Goal: Task Accomplishment & Management: Manage account settings

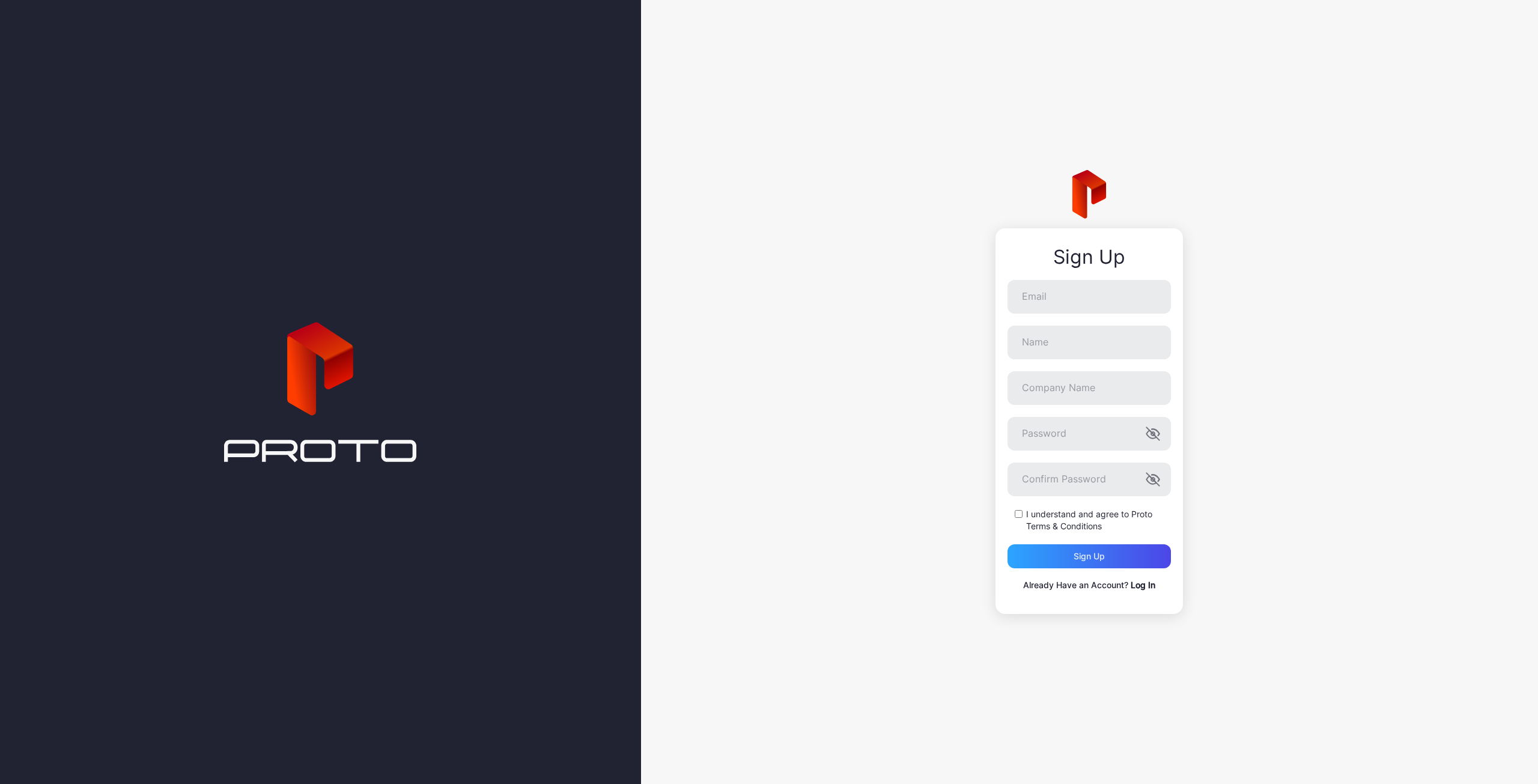
click at [1149, 586] on link "Log In" at bounding box center [1142, 584] width 25 height 10
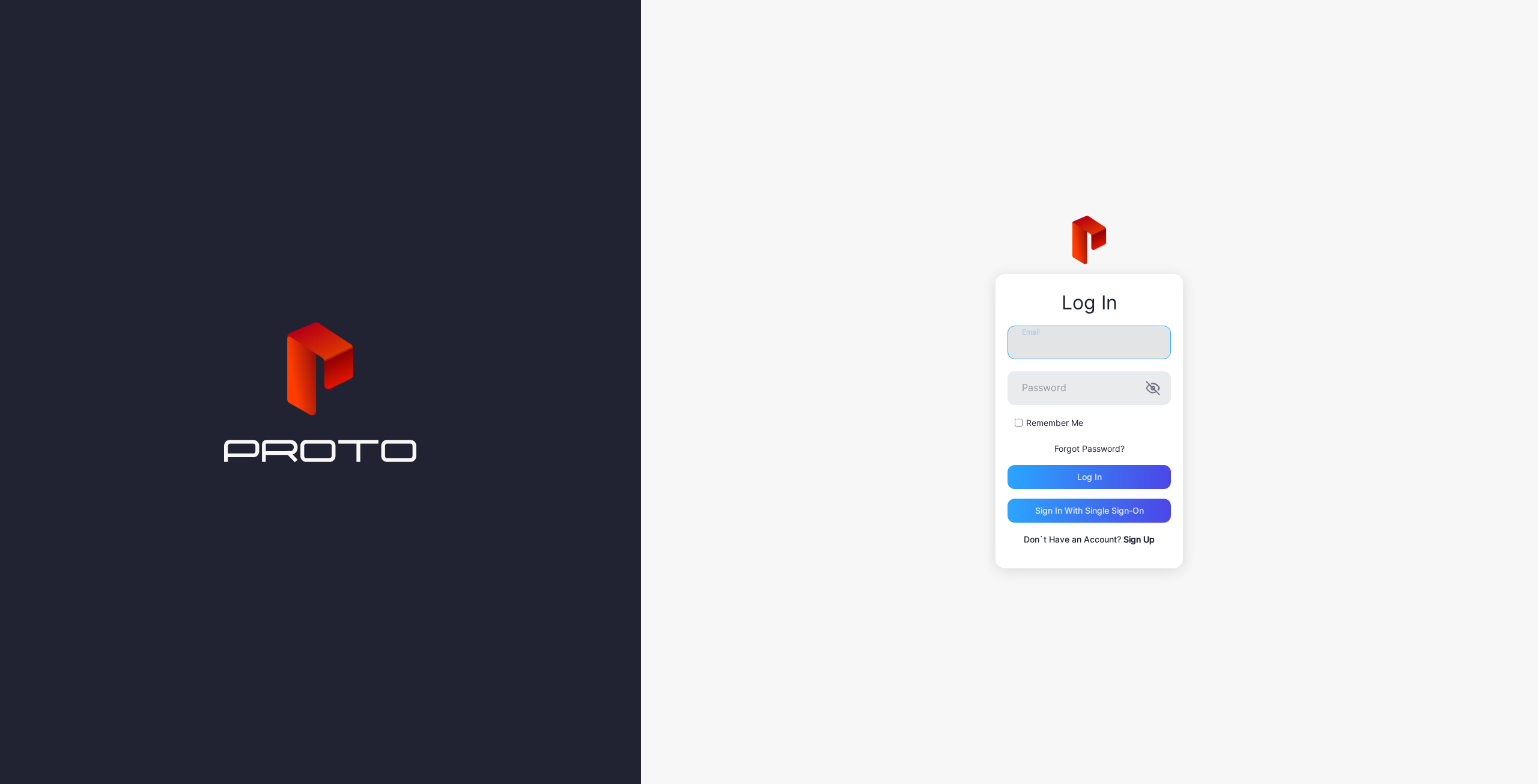
click at [1046, 341] on input "Email" at bounding box center [1089, 342] width 163 height 34
